Goal: Task Accomplishment & Management: Manage account settings

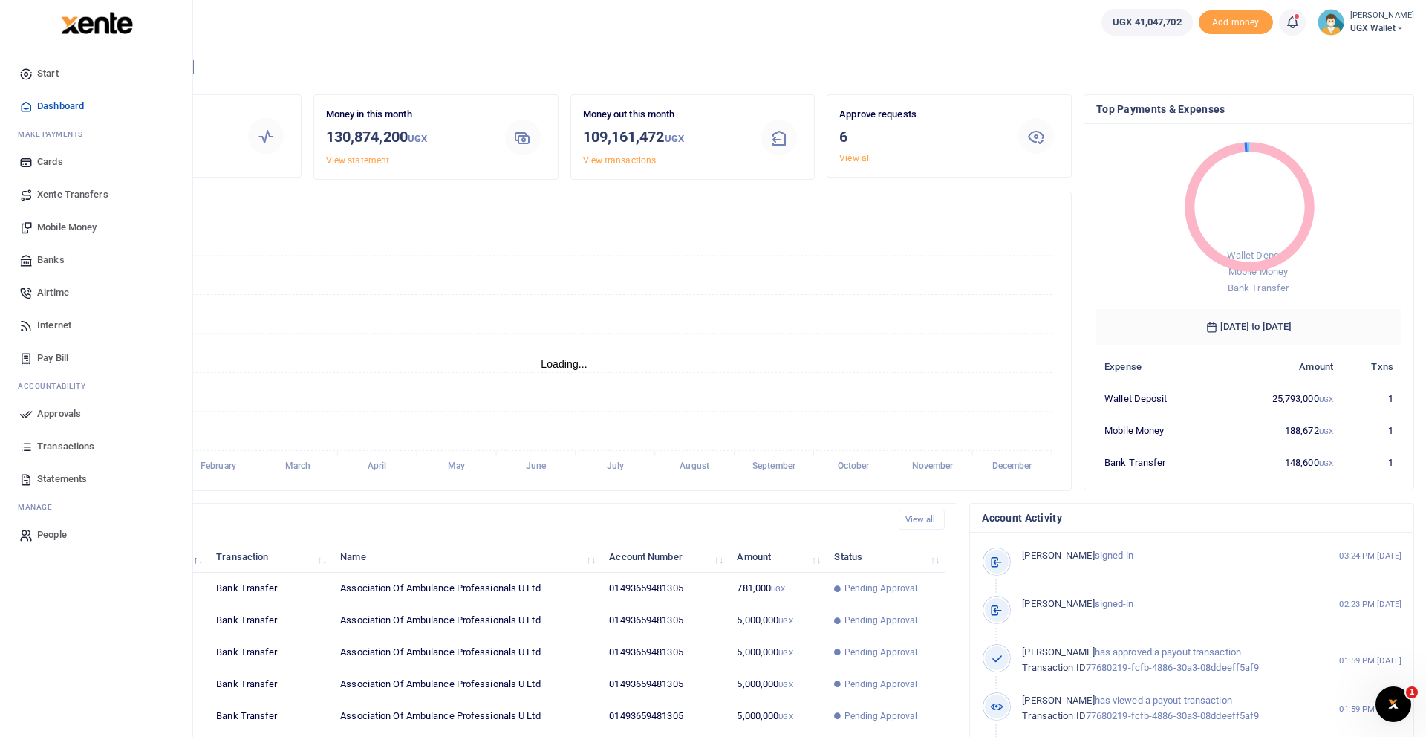
scroll to position [9, 0]
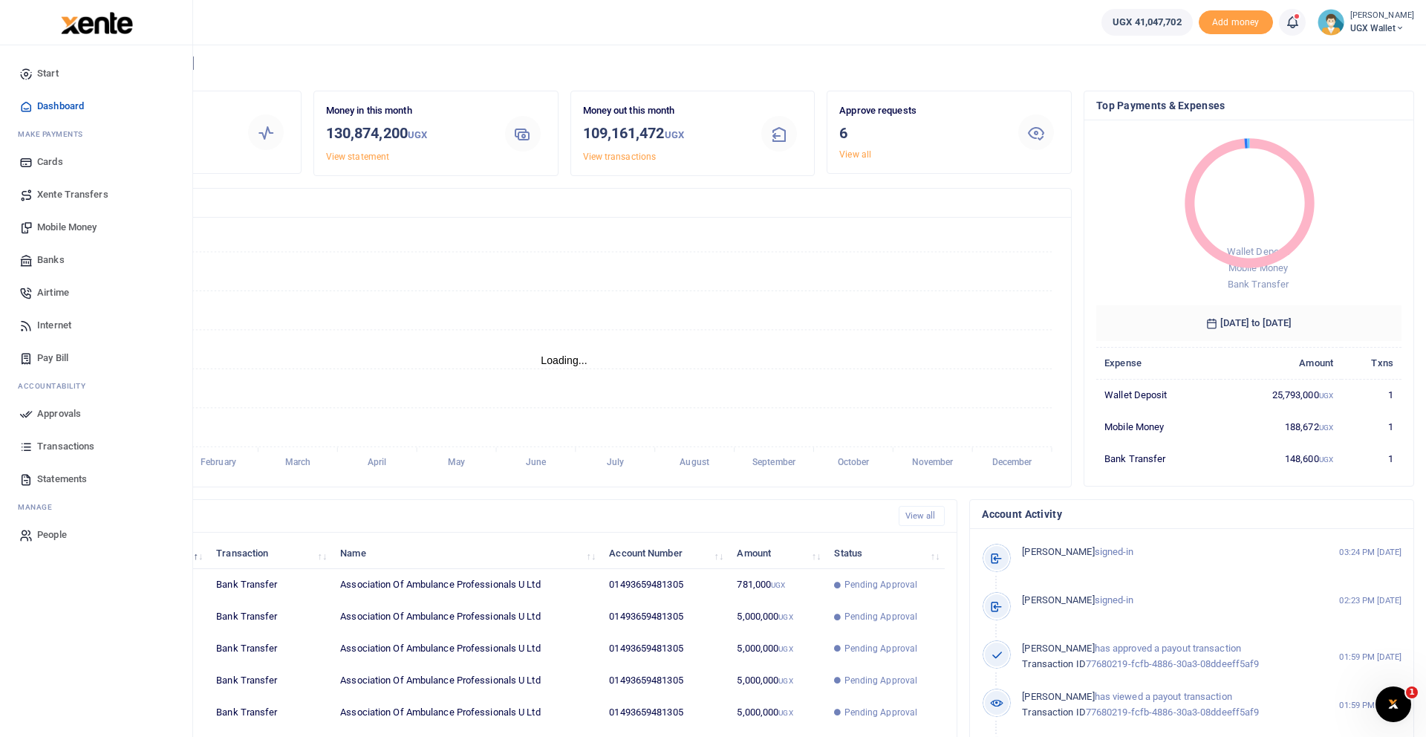
click at [53, 413] on span "Approvals" at bounding box center [59, 413] width 44 height 15
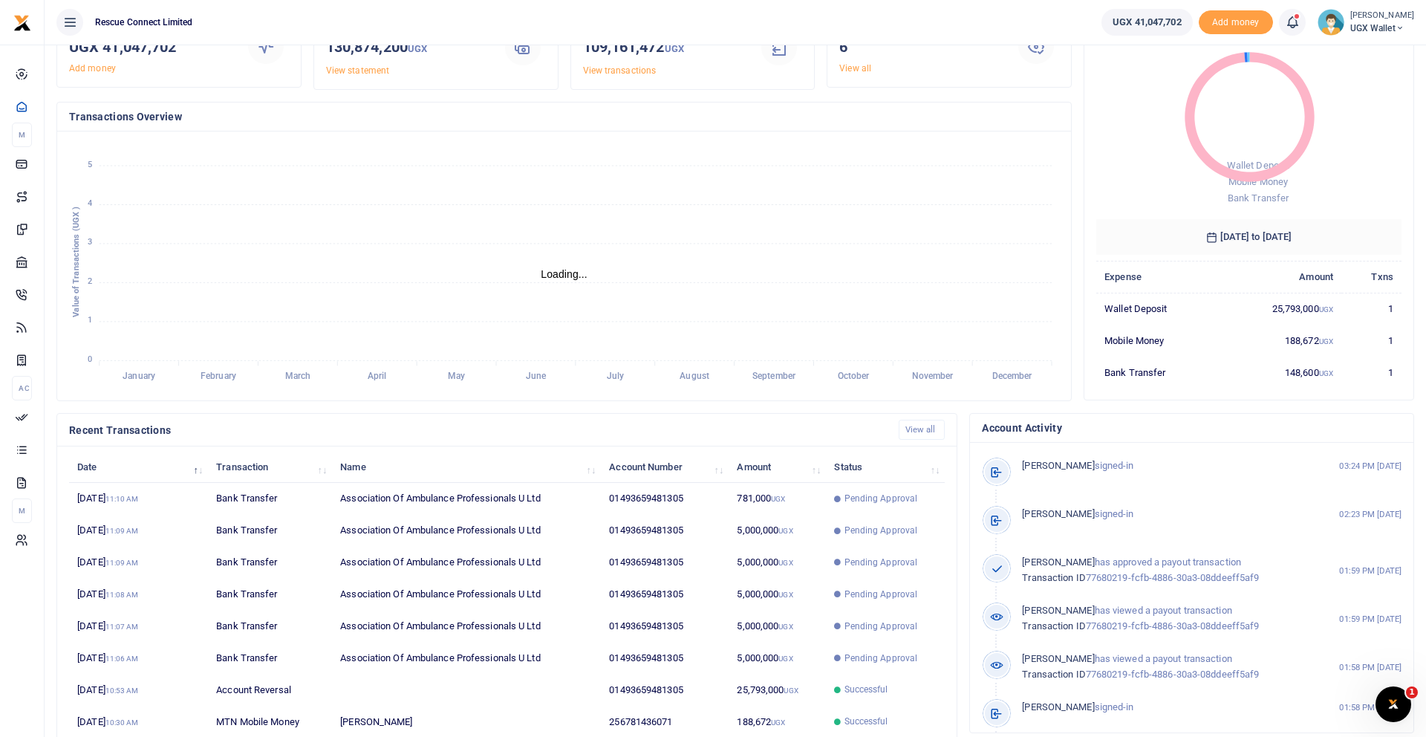
scroll to position [100, 0]
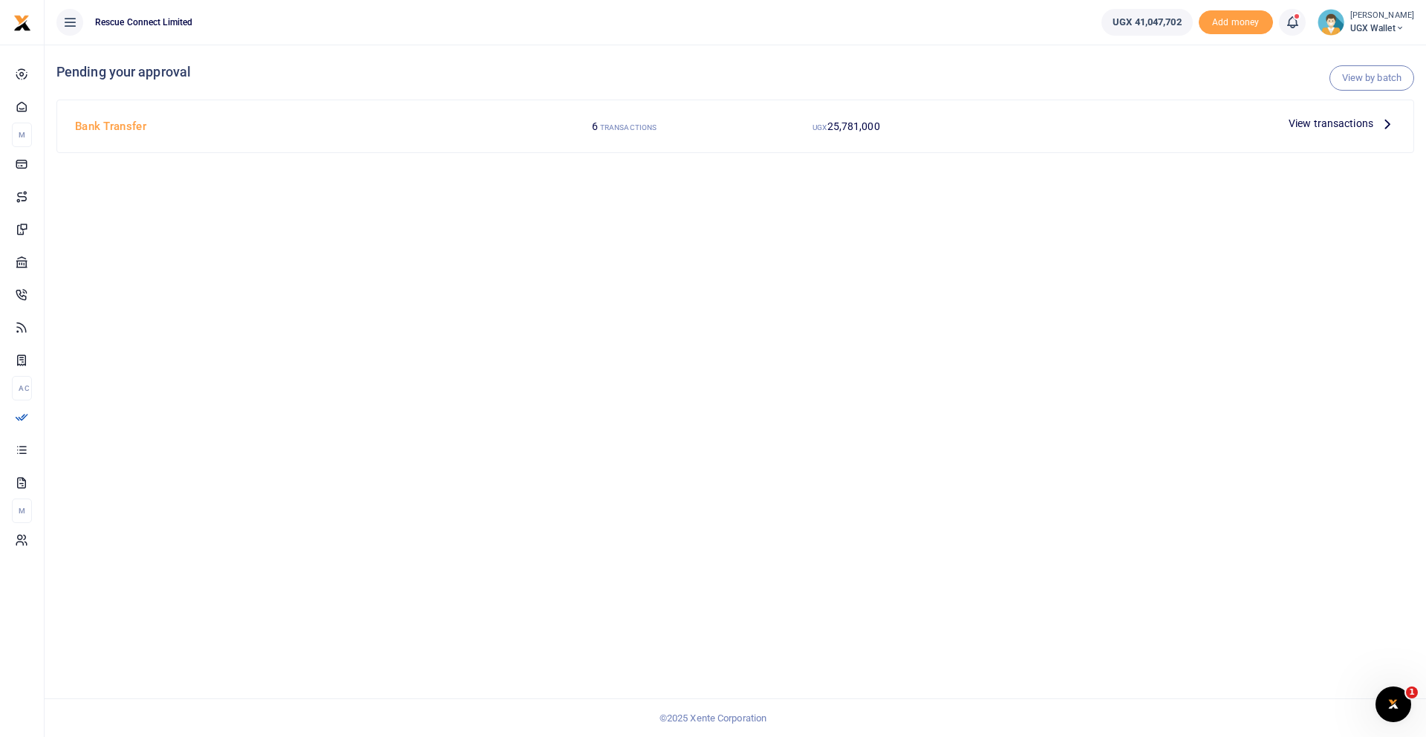
click at [126, 126] on h4 "Bank Transfer" at bounding box center [291, 126] width 432 height 16
click at [1325, 121] on span "View transactions" at bounding box center [1331, 123] width 85 height 16
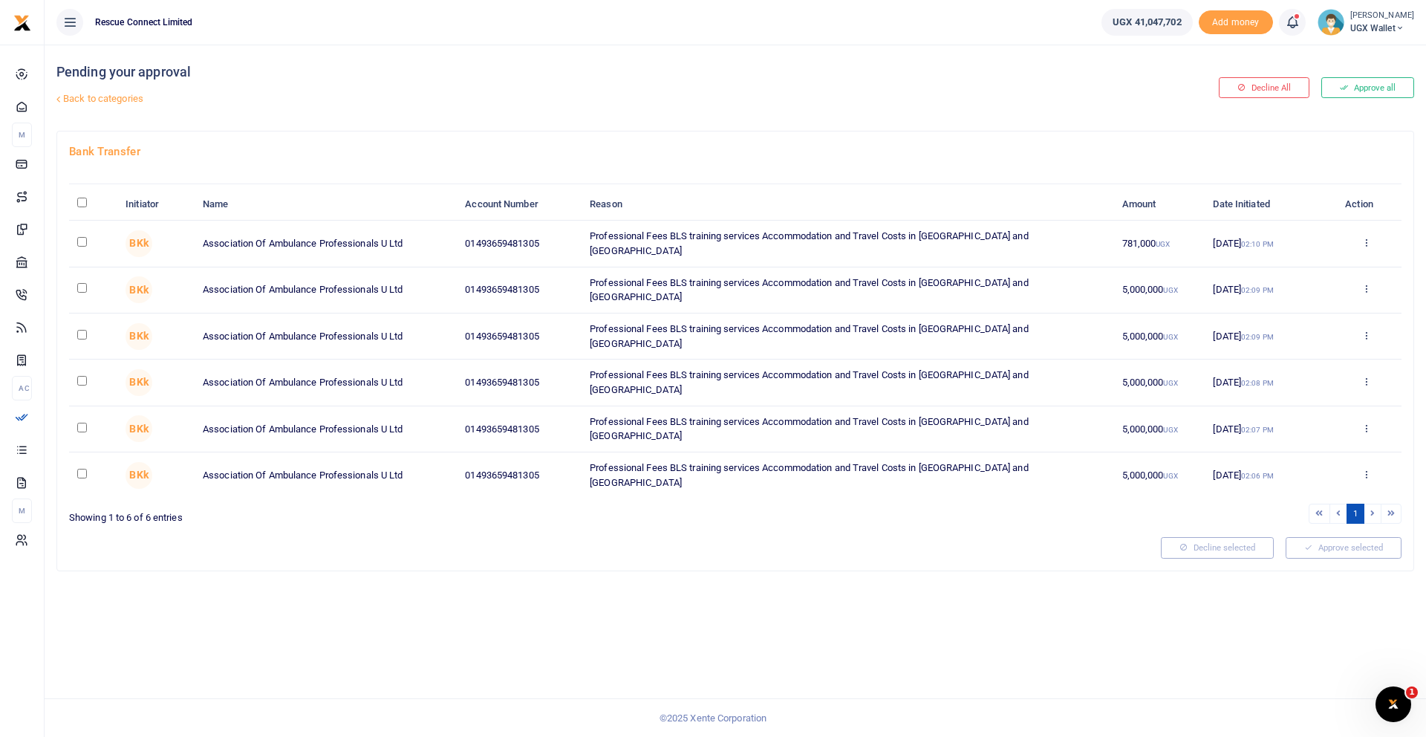
click at [83, 204] on input "\a \a : activate to sort column descending" at bounding box center [82, 203] width 10 height 10
checkbox input "true"
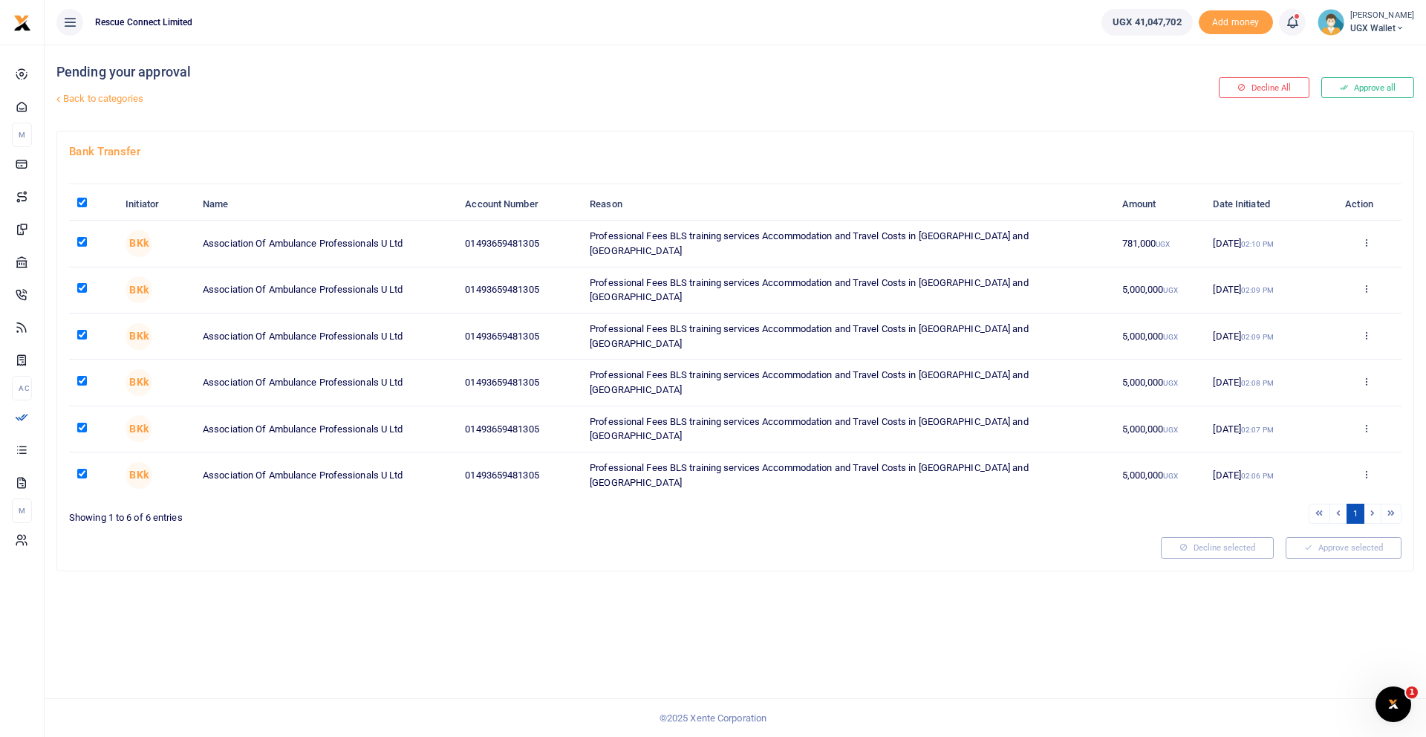
checkbox input "true"
click at [1318, 537] on button "Approve selected (6)" at bounding box center [1339, 547] width 126 height 21
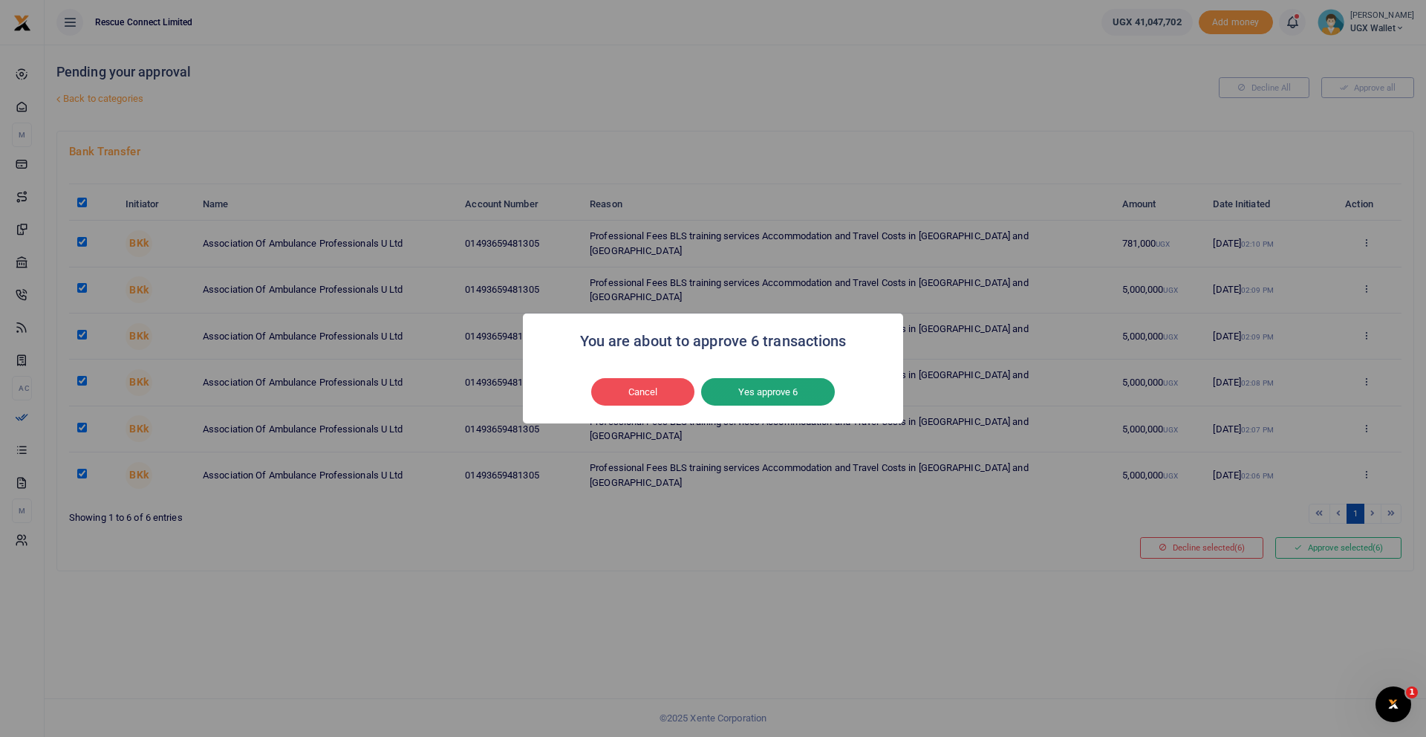
click at [750, 397] on button "Yes approve 6" at bounding box center [768, 392] width 134 height 28
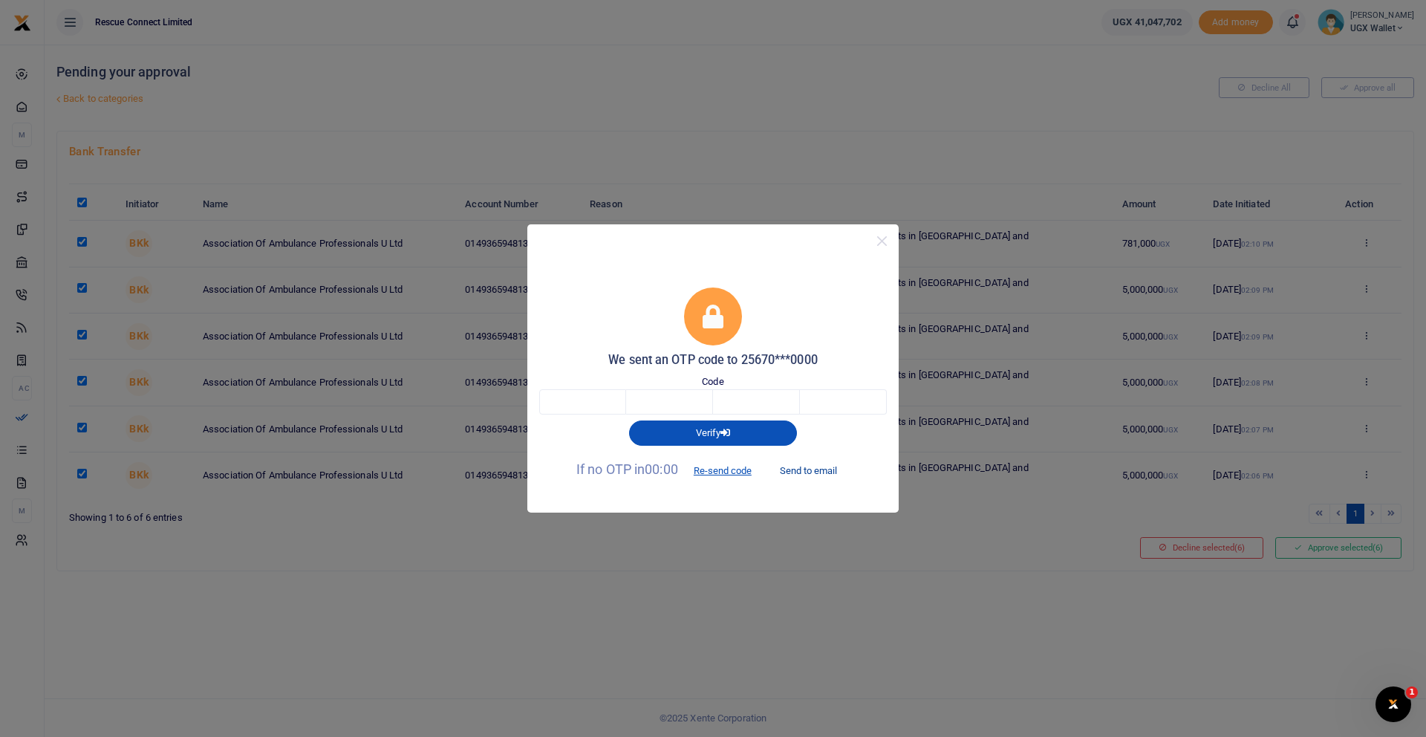
click at [802, 473] on button "Send to email" at bounding box center [808, 470] width 82 height 25
click at [566, 400] on input "text" at bounding box center [582, 401] width 87 height 25
type input "7"
type input "8"
type input "0"
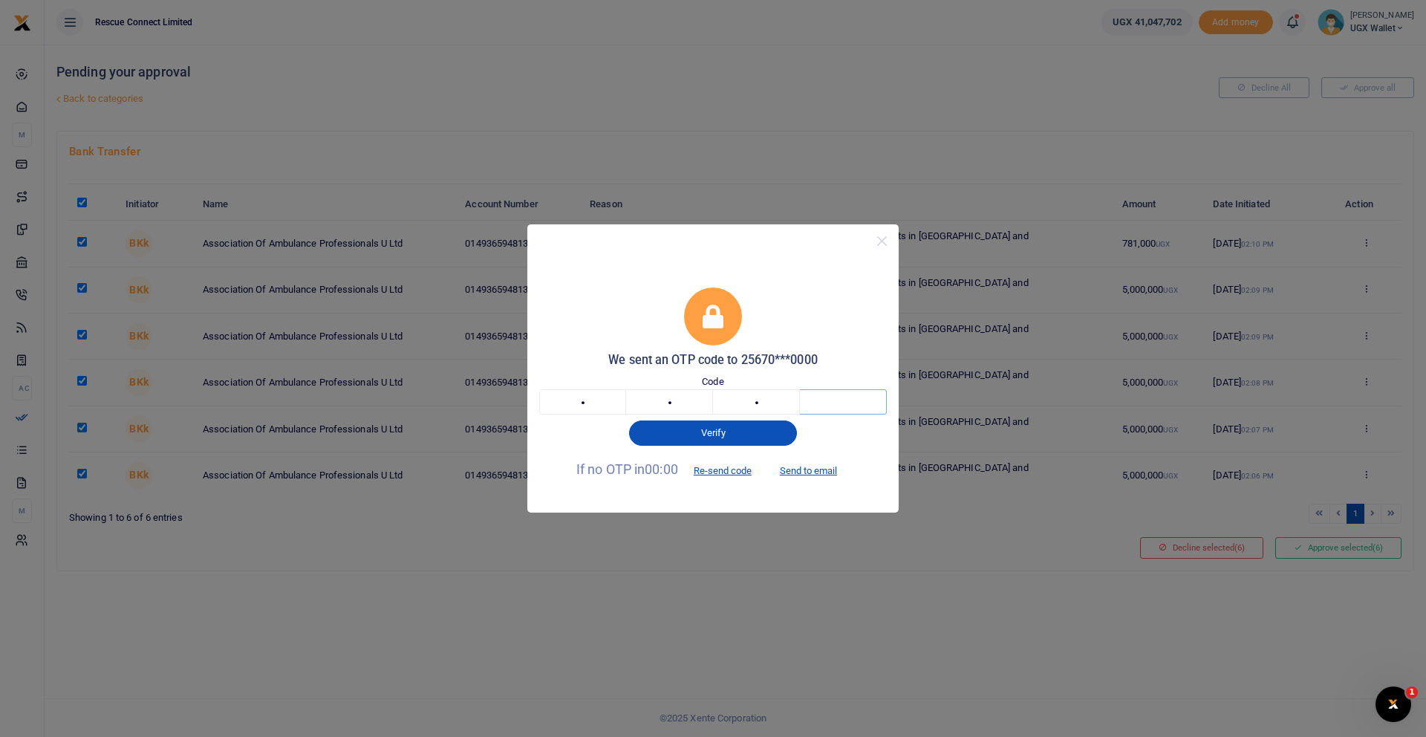
type input "3"
